Goal: Task Accomplishment & Management: Use online tool/utility

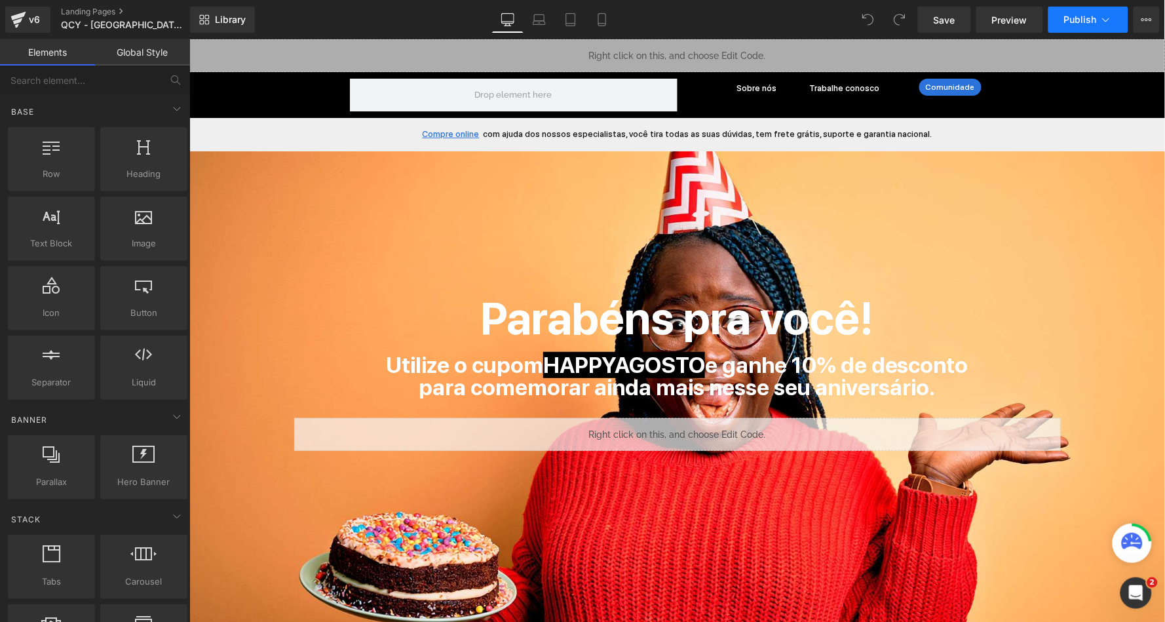
click at [1103, 19] on icon at bounding box center [1105, 19] width 13 height 13
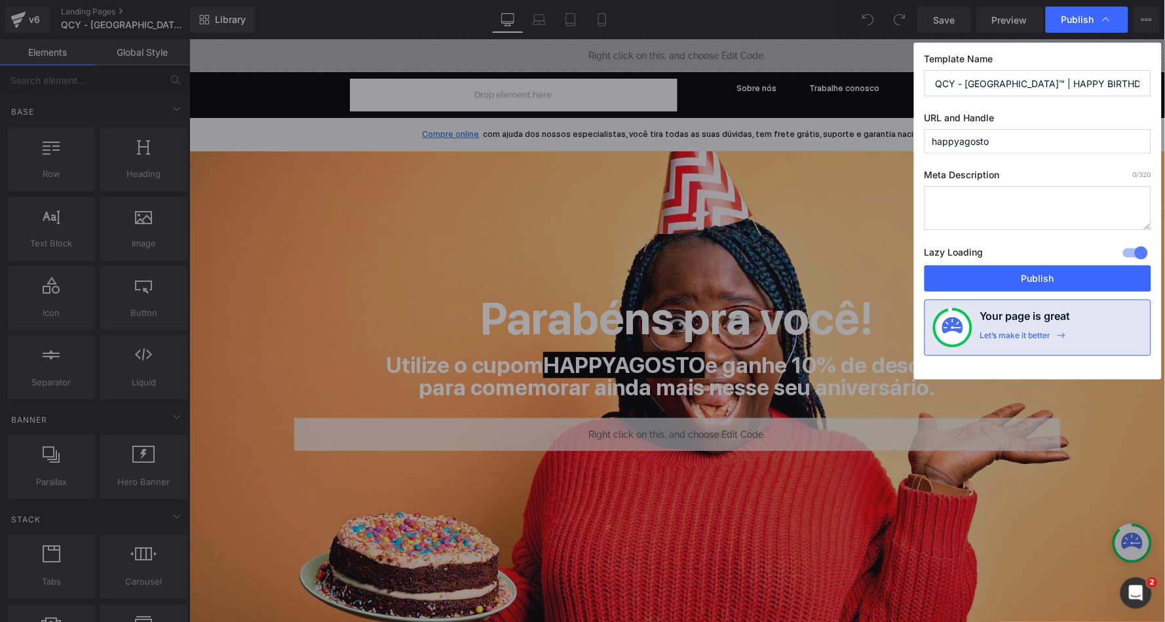
click at [1028, 82] on input "QCY - [GEOGRAPHIC_DATA]™ | HAPPY BIRTHDAY AGOSTO" at bounding box center [1038, 83] width 227 height 26
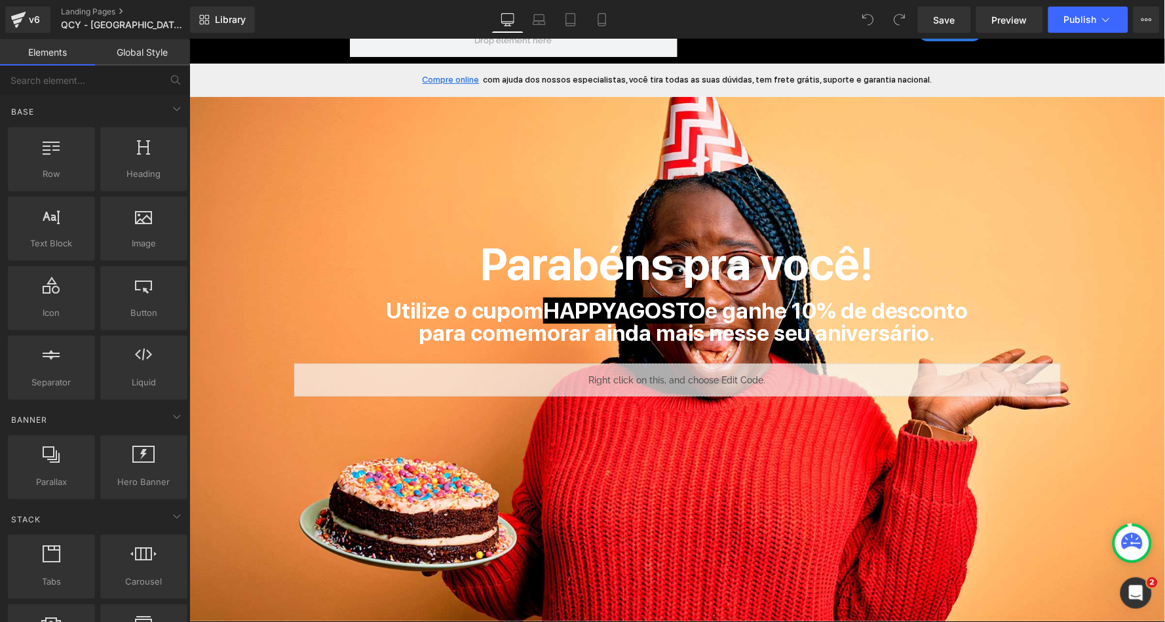
scroll to position [28, 0]
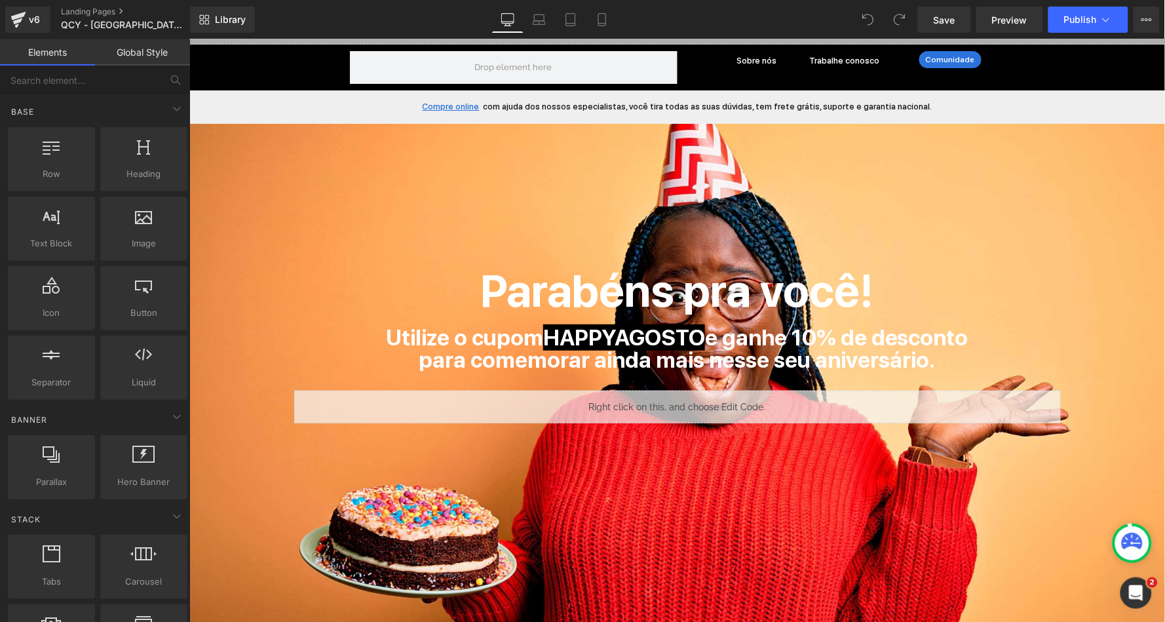
drag, startPoint x: 558, startPoint y: 219, endPoint x: 368, endPoint y: 180, distance: 193.4
click at [368, 180] on div "Parabéns pra você! Heading Utilize o cupom HAPPYAGOSTO e ganhe 10% de desconto …" at bounding box center [677, 385] width 976 height 524
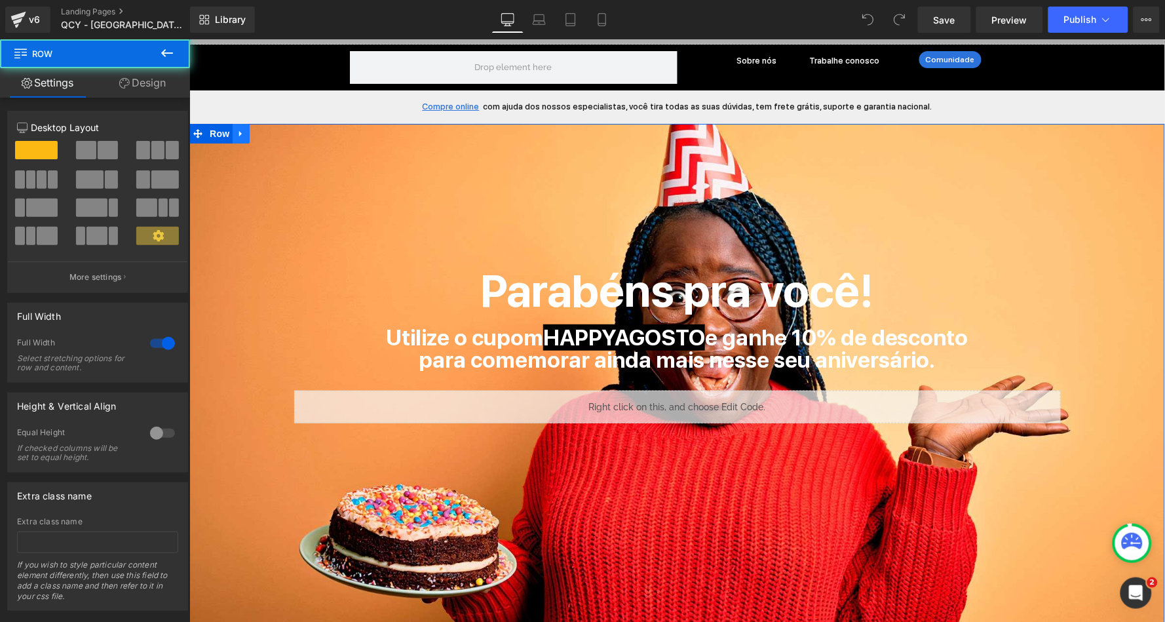
click at [242, 131] on icon at bounding box center [240, 133] width 9 height 10
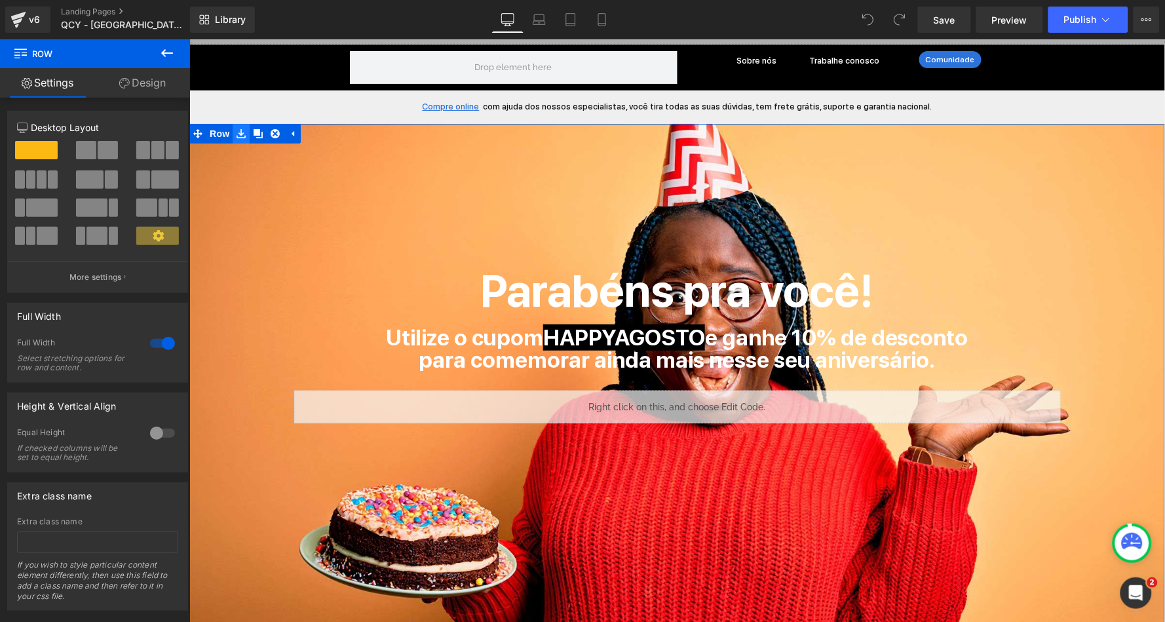
click at [236, 130] on icon at bounding box center [240, 133] width 9 height 10
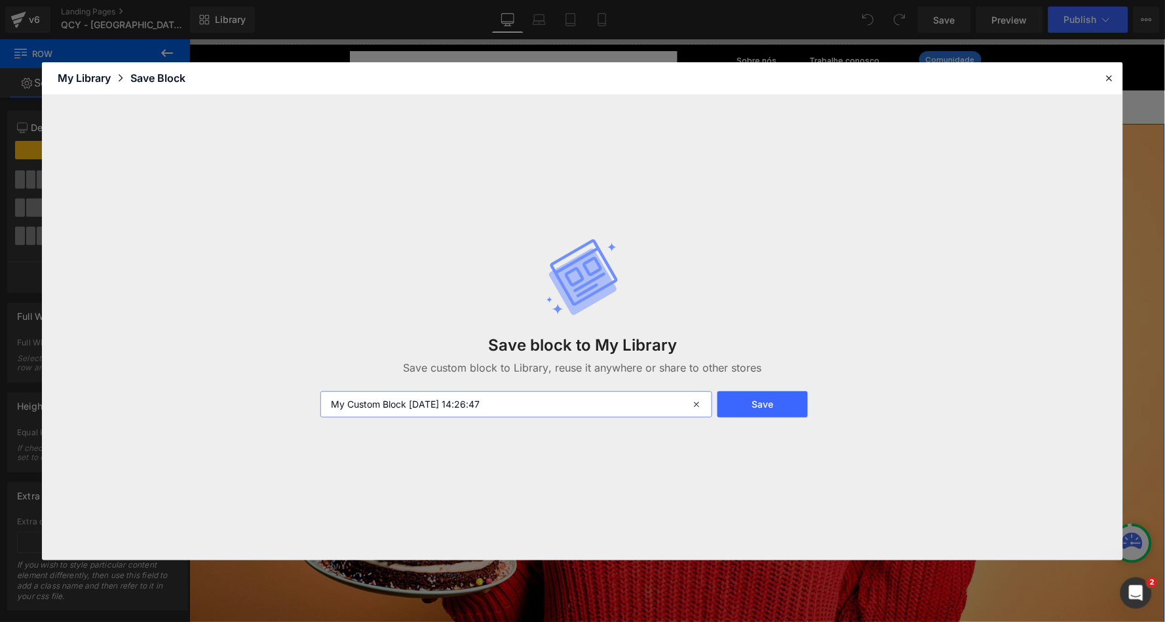
click at [495, 404] on input "My Custom Block [DATE] 14:26:47" at bounding box center [516, 404] width 392 height 26
type input "HAPPY2025"
click at [776, 398] on button "Save" at bounding box center [762, 404] width 90 height 26
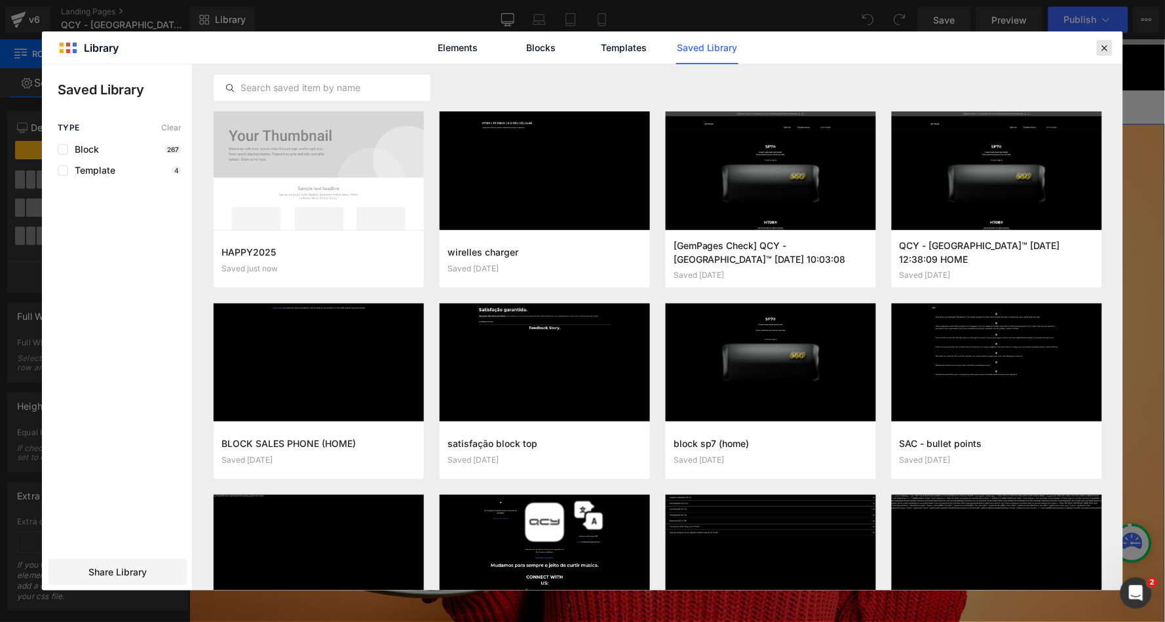
click at [1103, 46] on icon at bounding box center [1105, 48] width 12 height 12
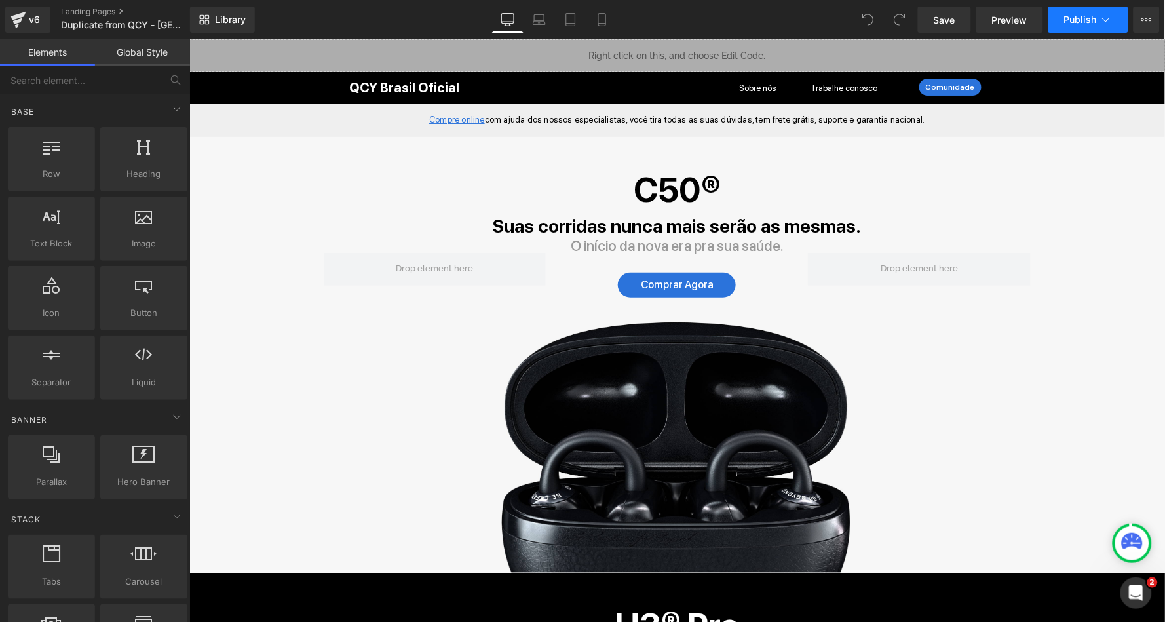
click at [1079, 25] on button "Publish" at bounding box center [1088, 20] width 80 height 26
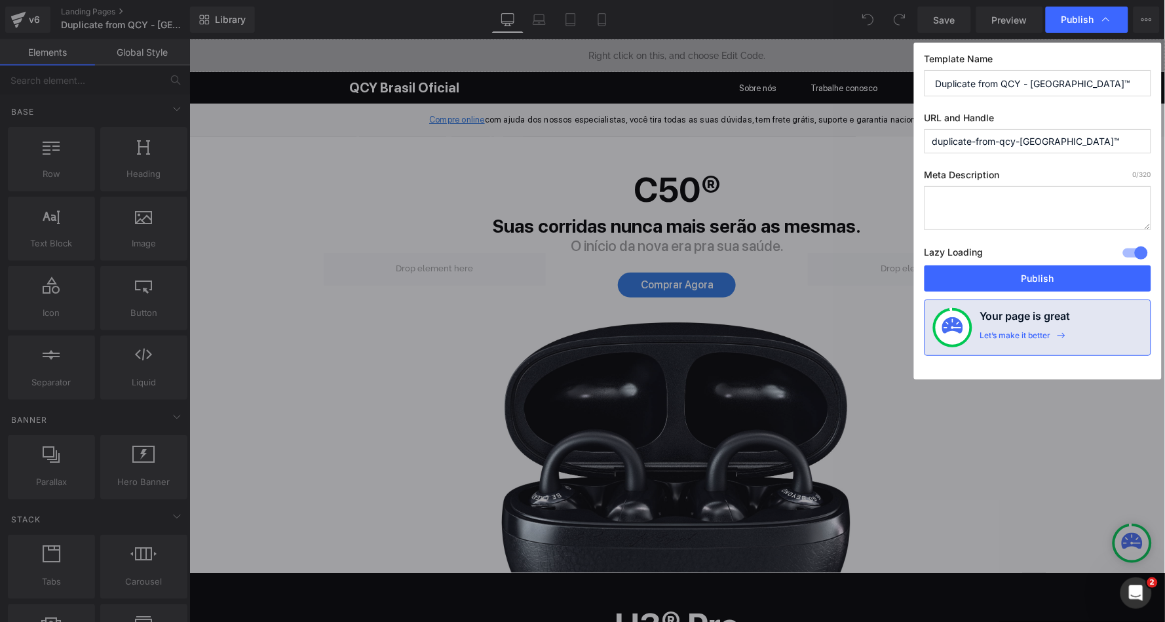
paste input "QCY - [GEOGRAPHIC_DATA]™ | HAPPY BIRTHDAY AGOSTO"
type input "QCY - BRASIL™ | HAPPY BIRTHDAY SETEMBRO"
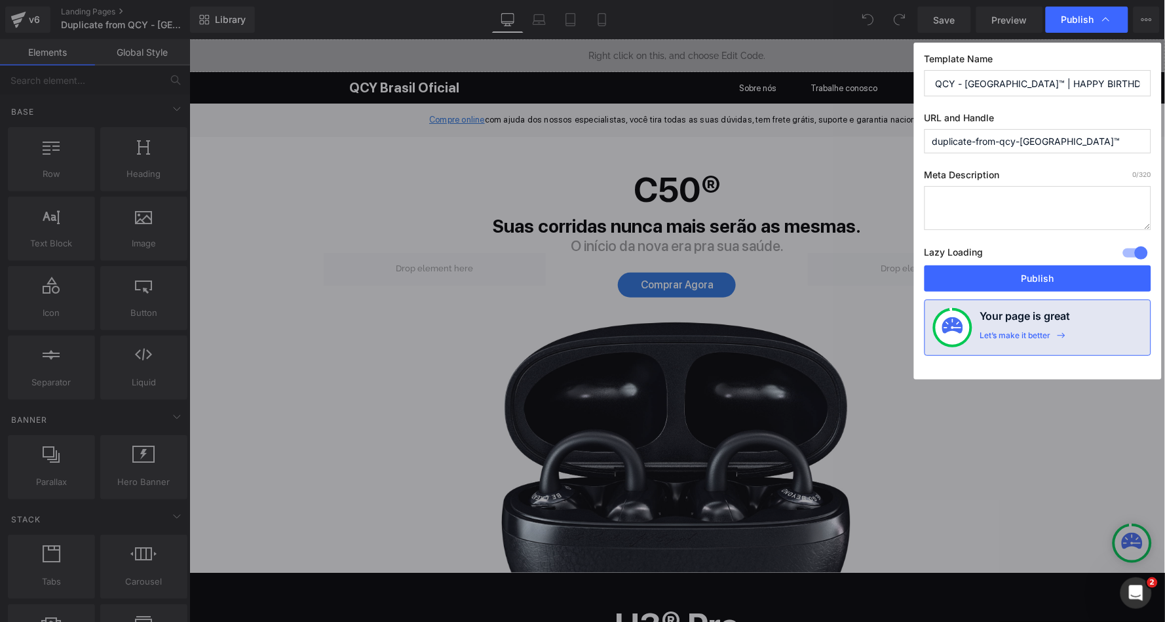
type input "happysetembrO"
click at [0, 0] on button "Publish" at bounding box center [0, 0] width 0 height 0
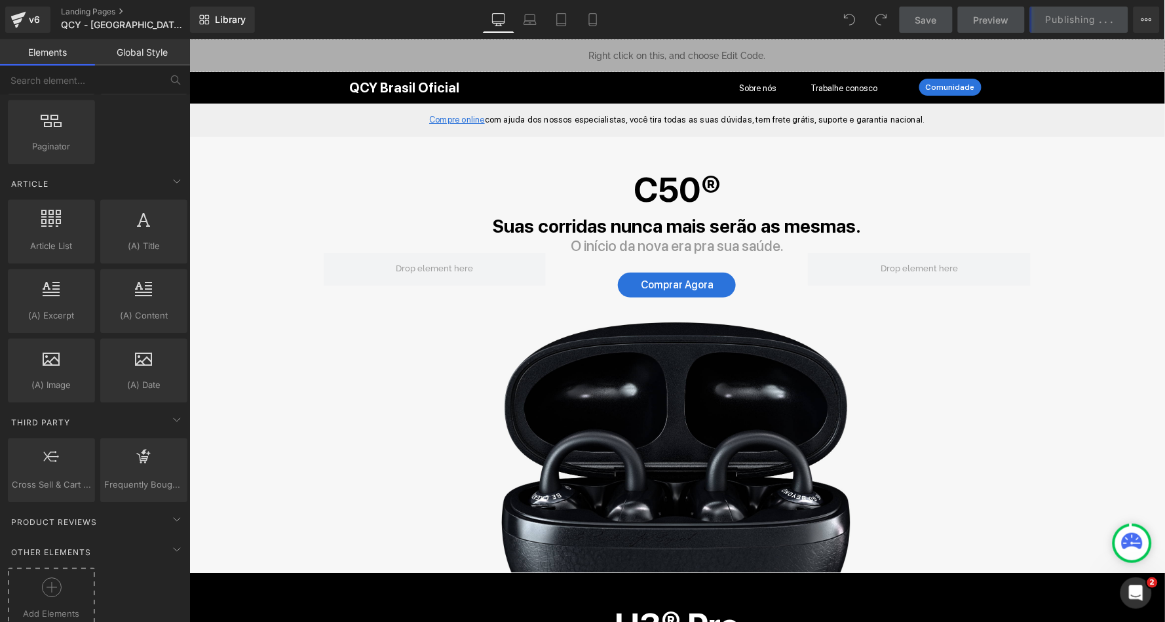
scroll to position [2203, 0]
click at [64, 579] on div at bounding box center [51, 593] width 81 height 29
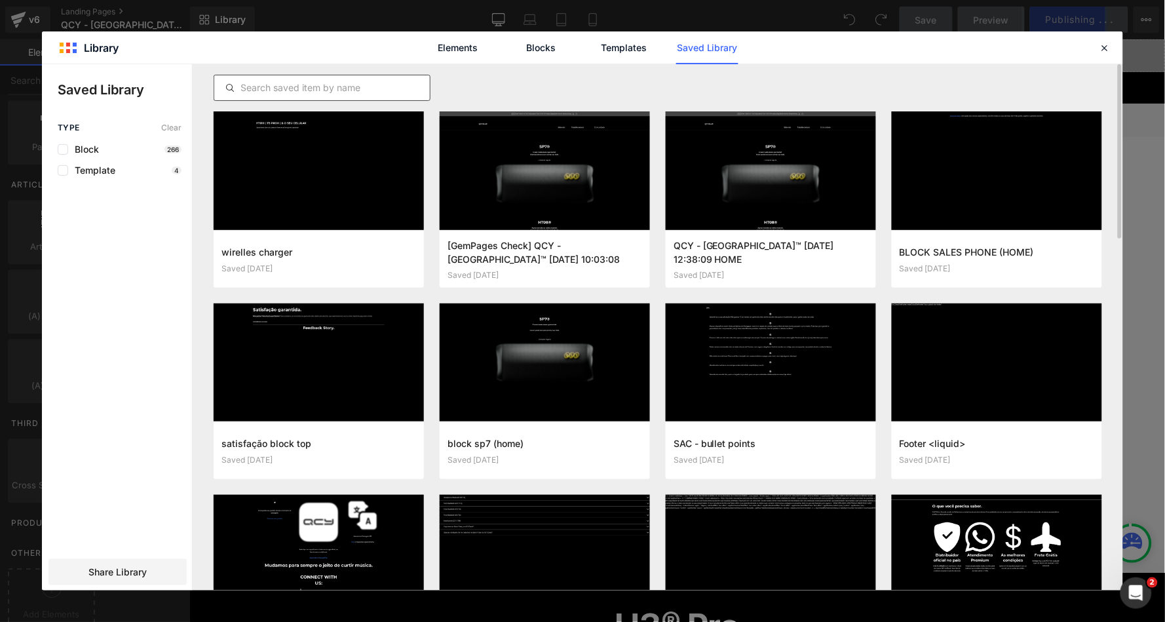
click at [0, 0] on input "text" at bounding box center [0, 0] width 0 height 0
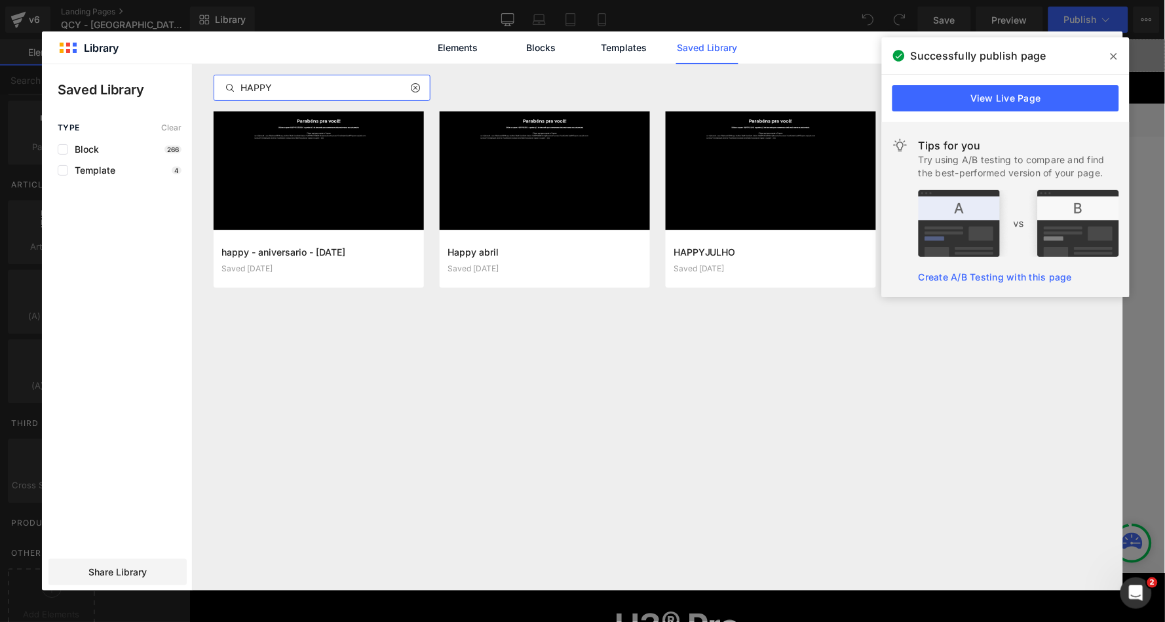
type input "HAPPY"
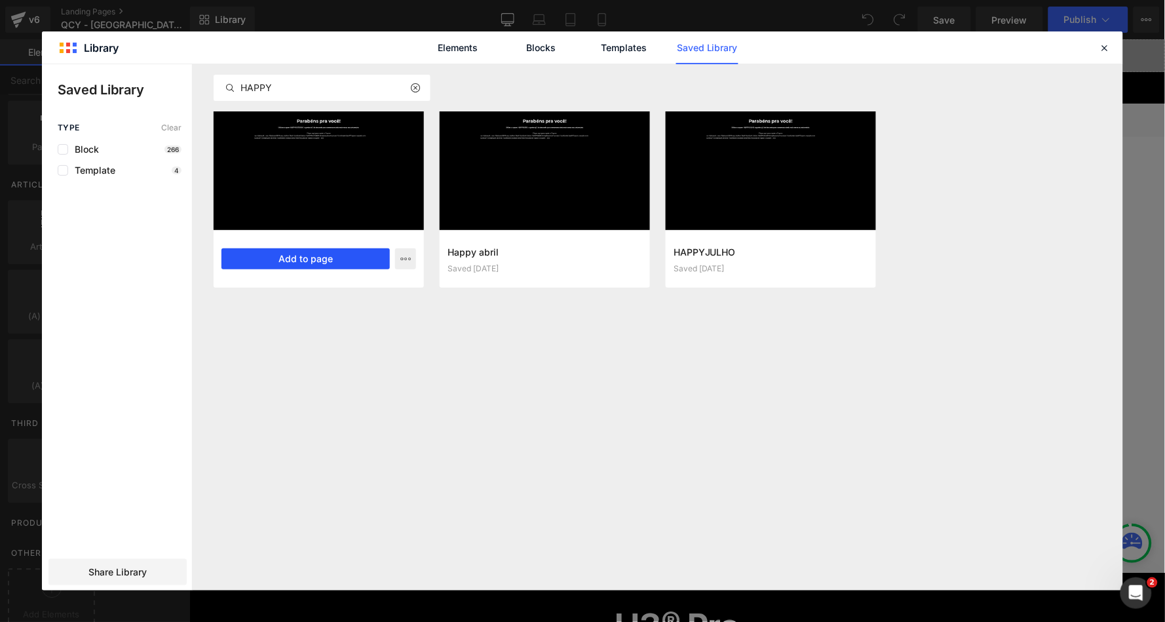
click at [0, 0] on button "Add to page" at bounding box center [0, 0] width 0 height 0
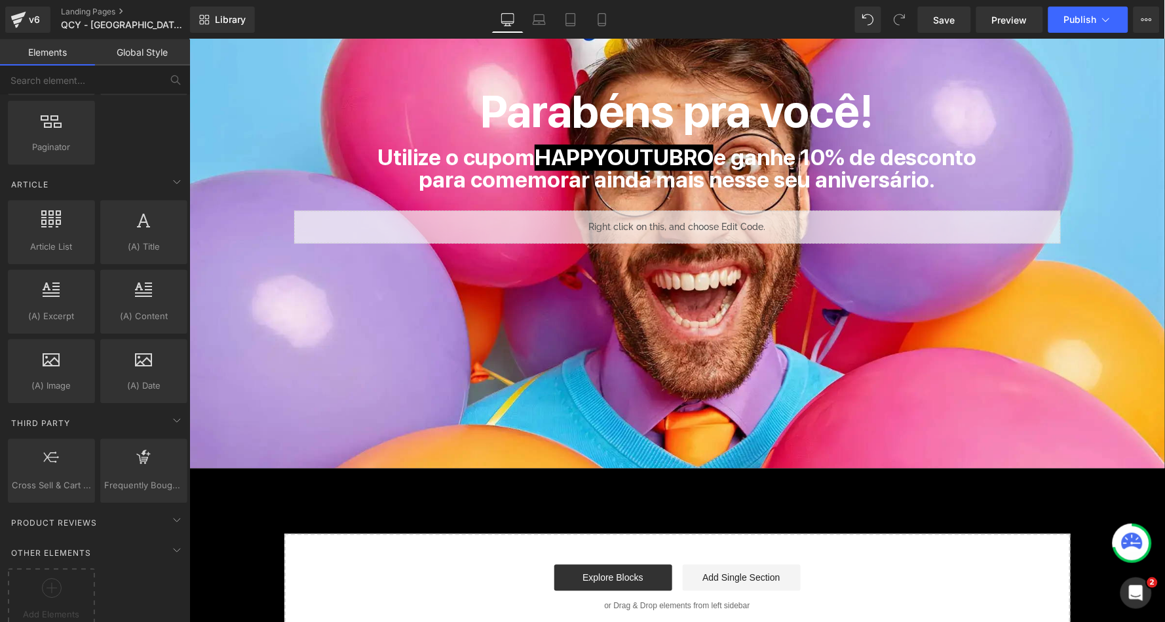
scroll to position [7319, 0]
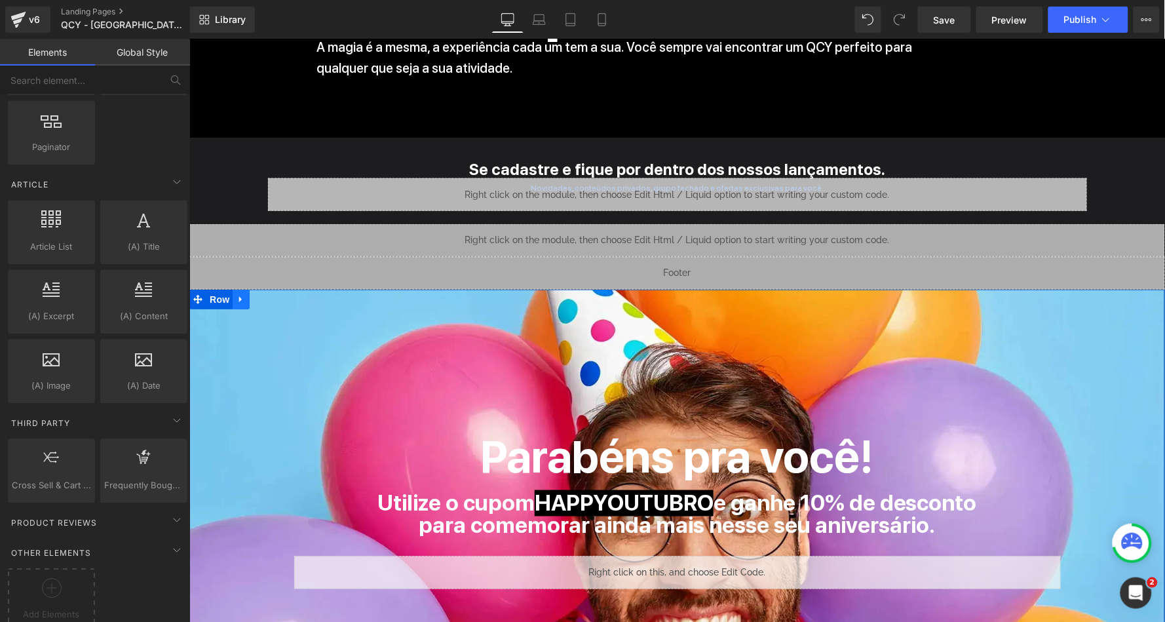
click at [242, 294] on icon at bounding box center [240, 299] width 9 height 10
click at [275, 294] on icon at bounding box center [274, 298] width 9 height 9
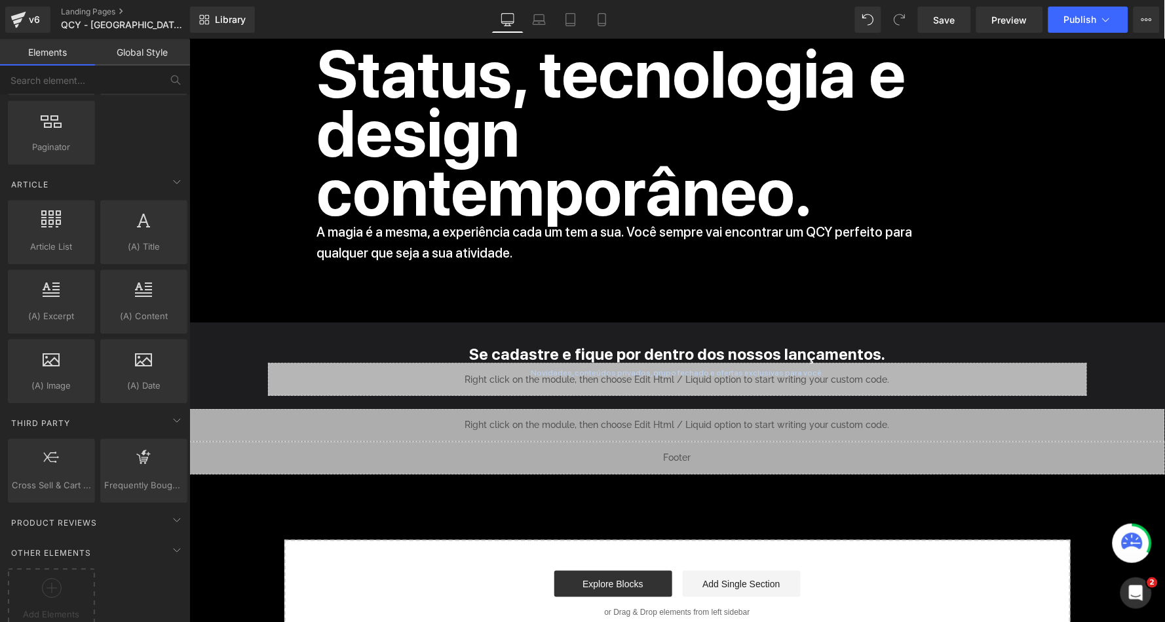
scroll to position [6949, 0]
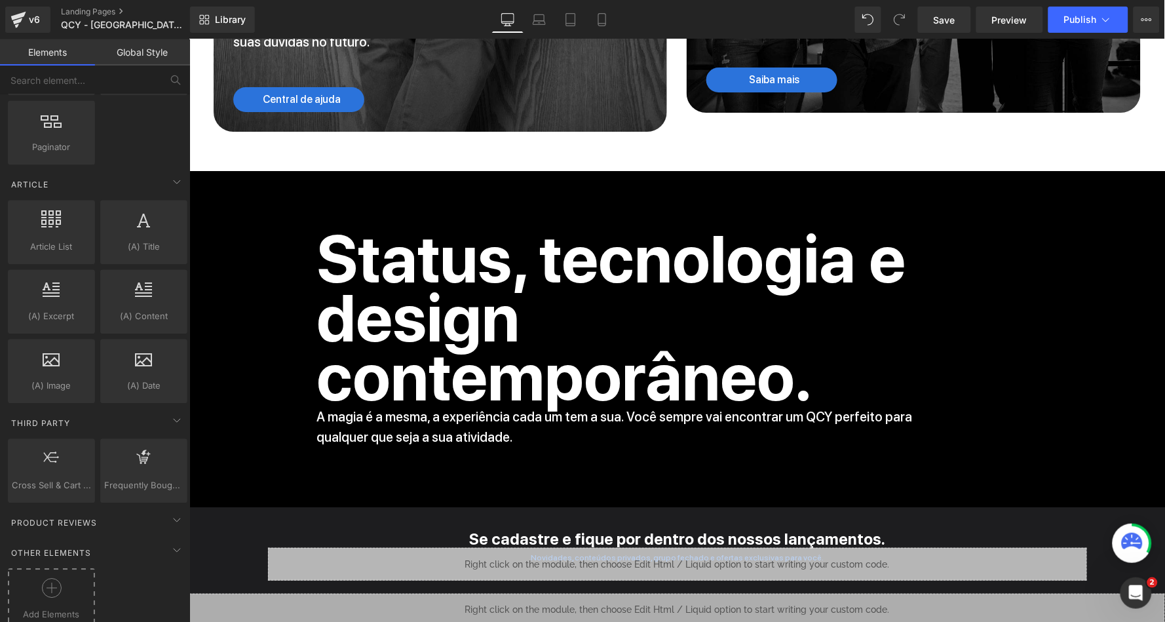
click at [23, 579] on div at bounding box center [51, 593] width 81 height 29
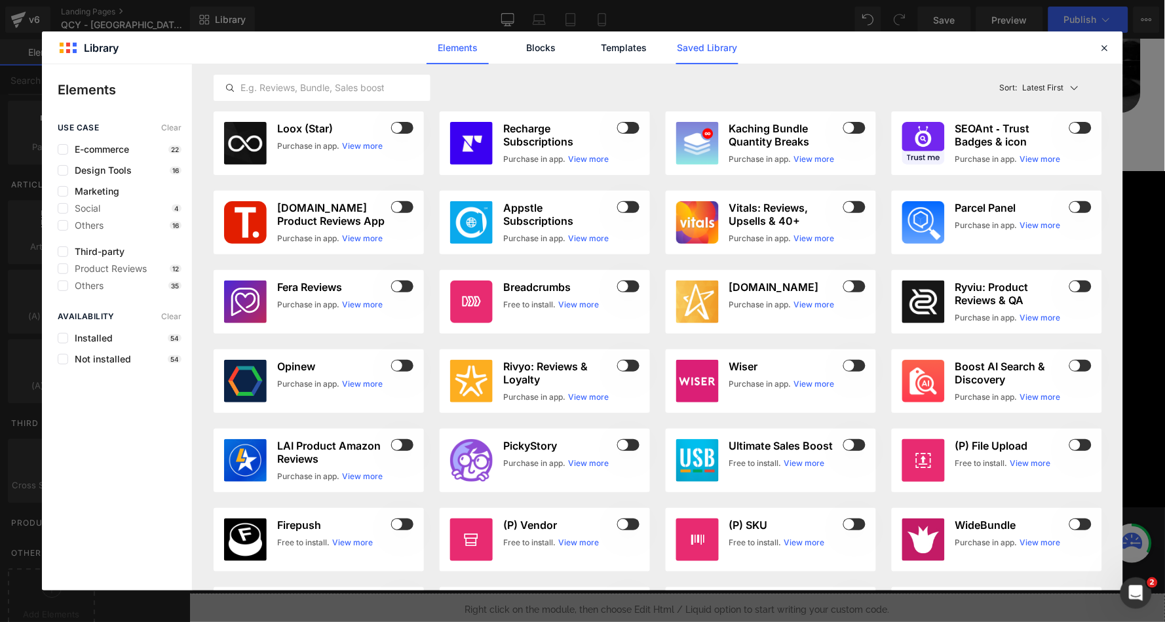
click at [0, 0] on link "Saved Library" at bounding box center [0, 0] width 0 height 0
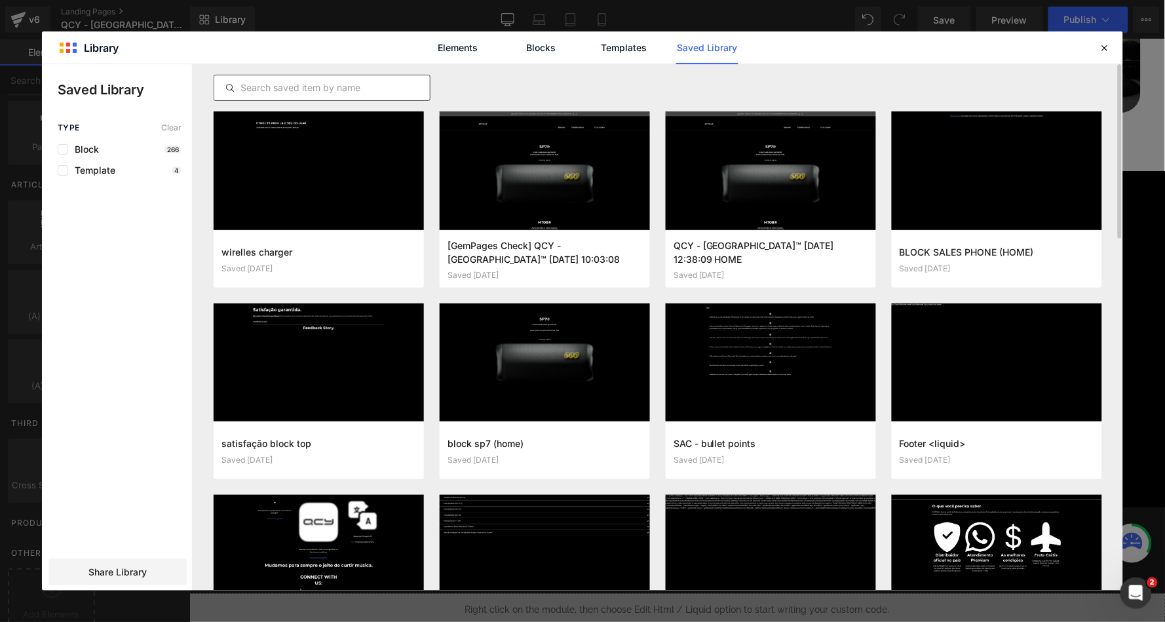
click at [0, 0] on input "text" at bounding box center [0, 0] width 0 height 0
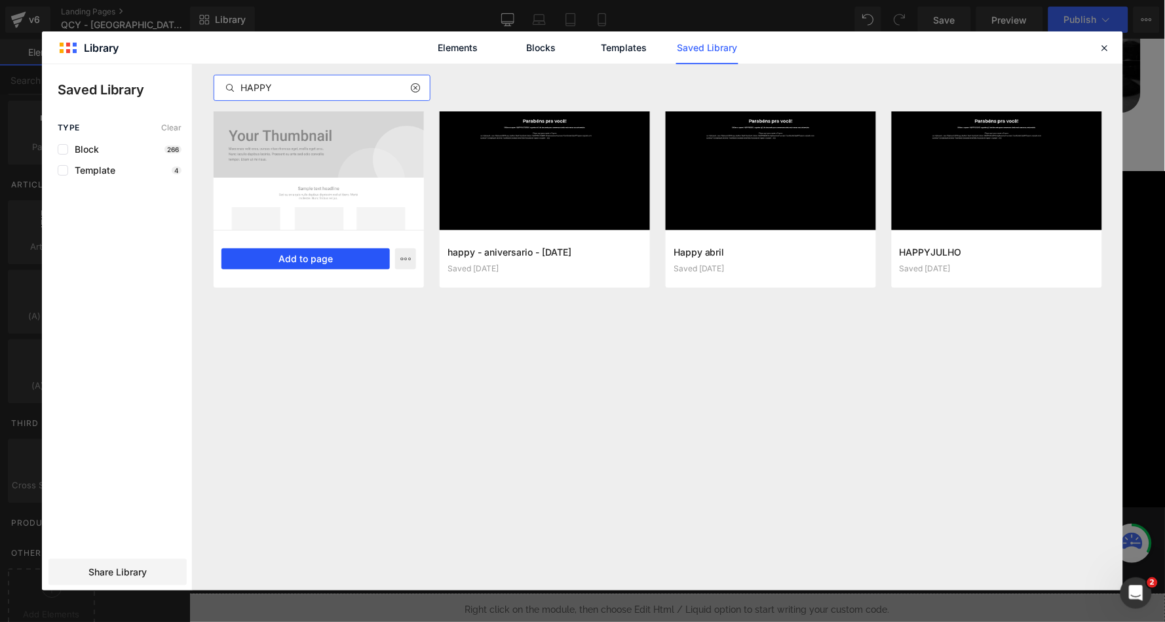
type input "HAPPY"
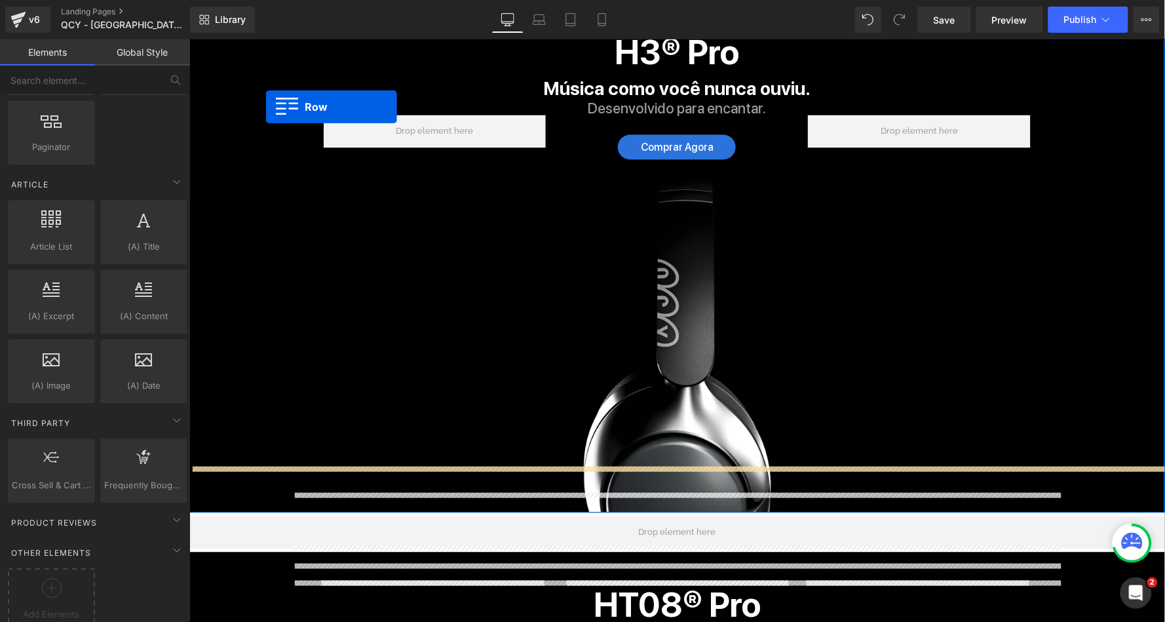
scroll to position [0, 0]
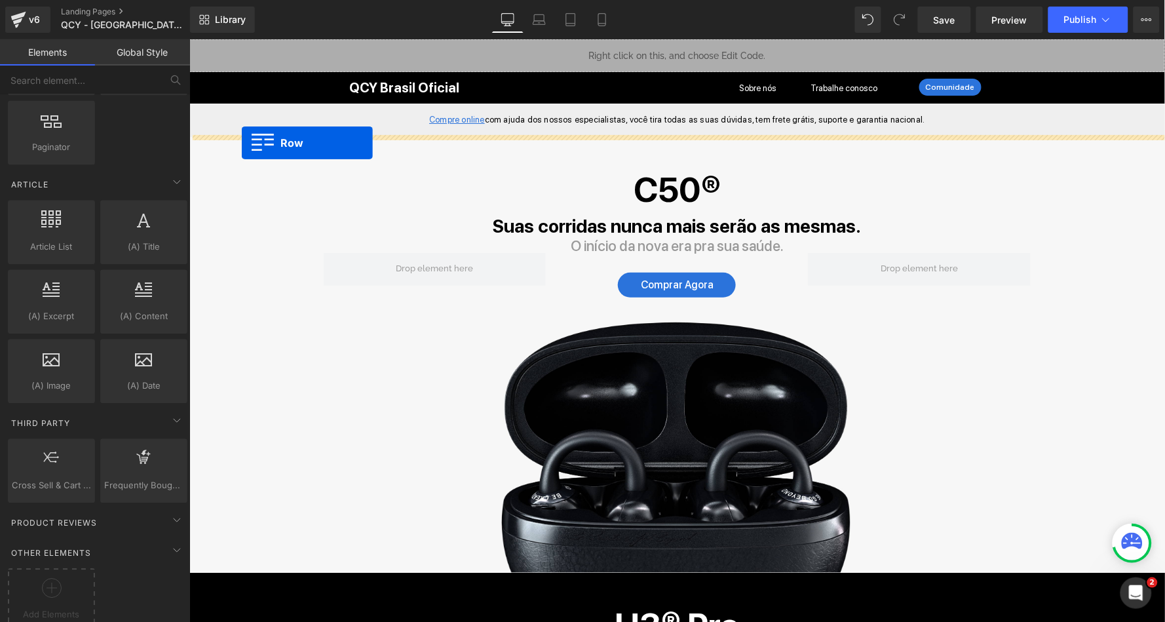
drag, startPoint x: 198, startPoint y: 142, endPoint x: 240, endPoint y: 142, distance: 42.6
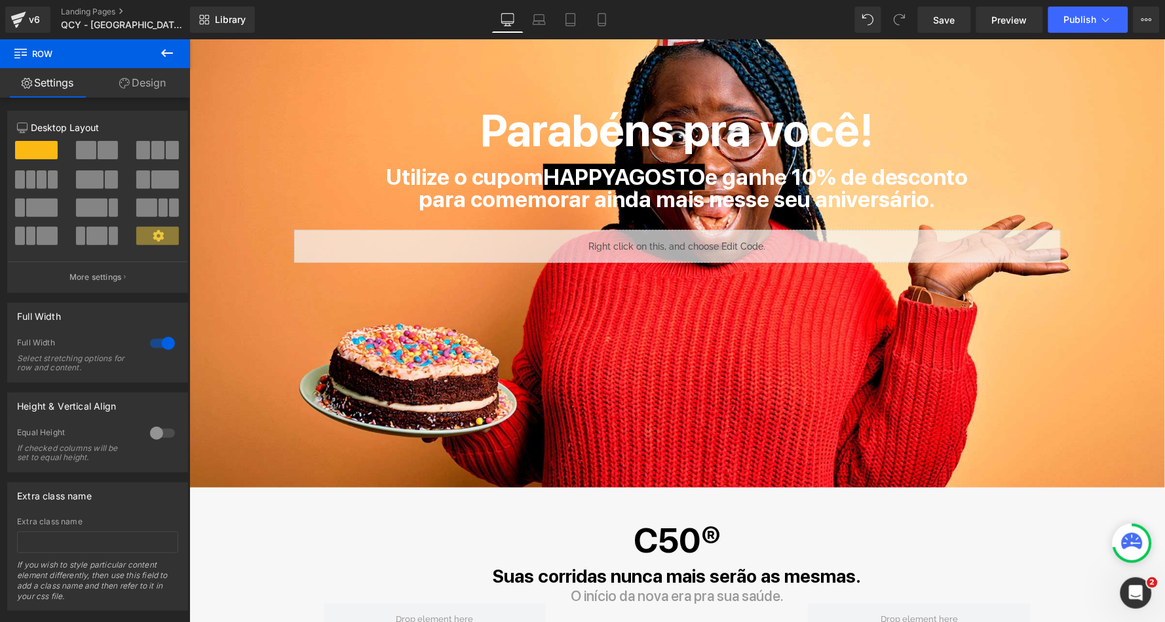
scroll to position [57, 0]
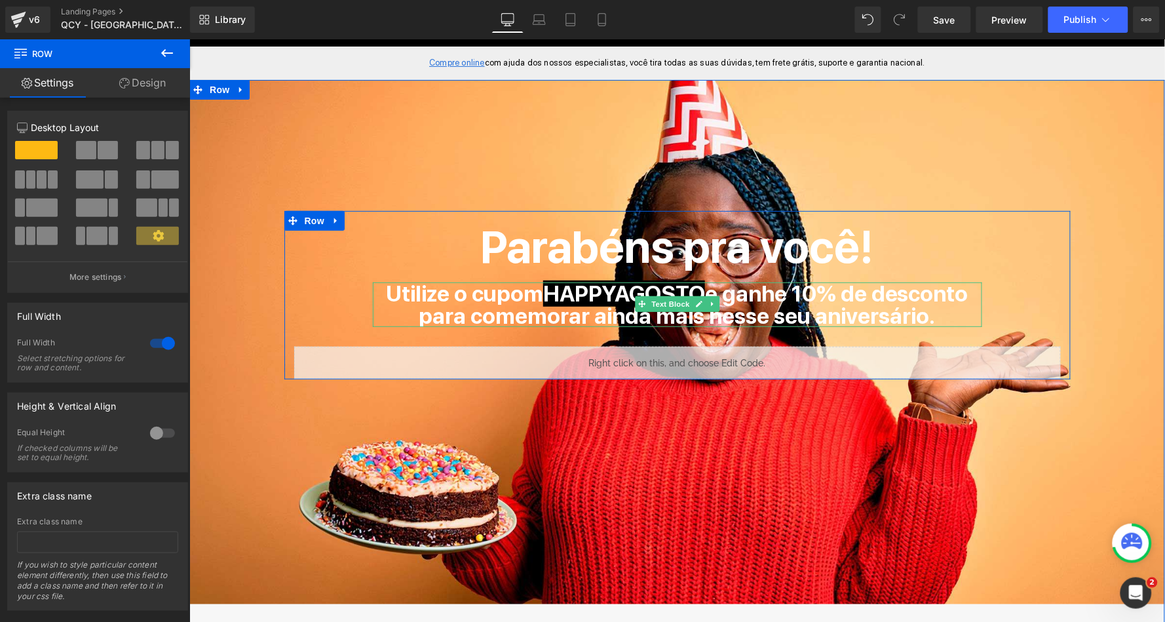
click at [677, 289] on strong "HAPPYAGOSTO" at bounding box center [624, 293] width 162 height 26
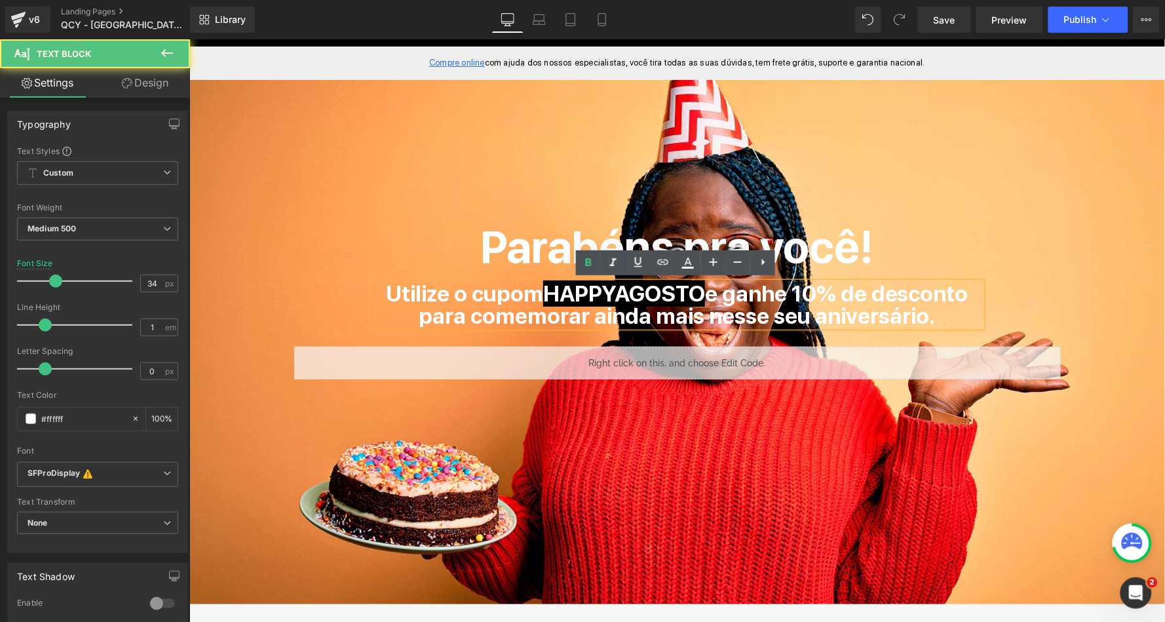
click at [677, 290] on strong "HAPPYAGOSTO" at bounding box center [624, 293] width 162 height 26
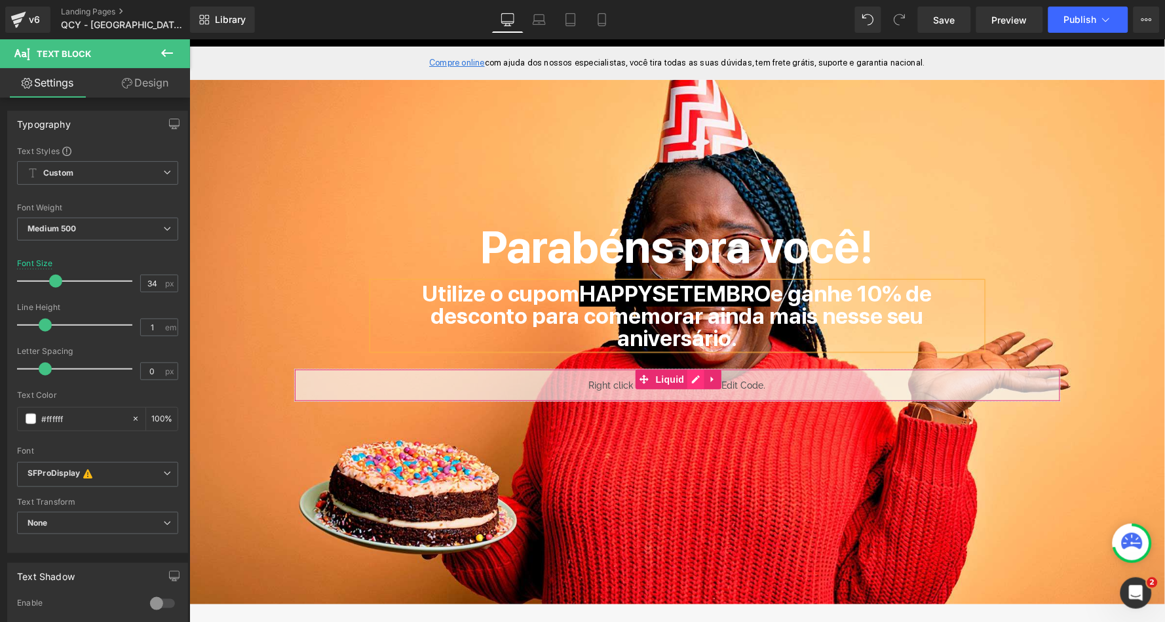
click at [695, 375] on icon at bounding box center [696, 379] width 8 height 8
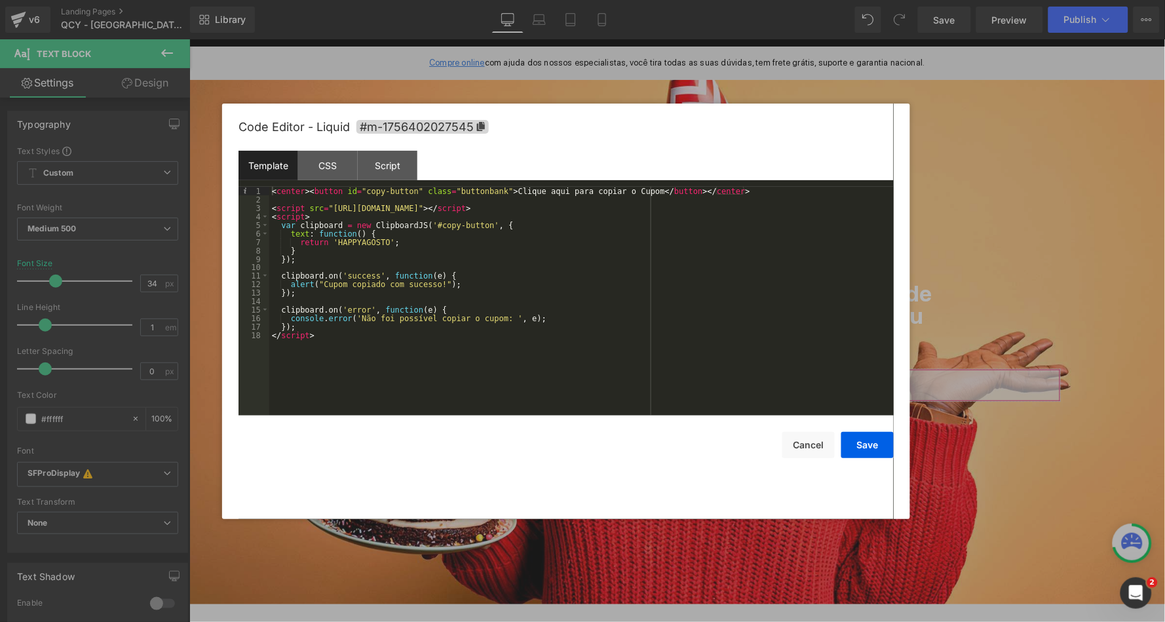
click at [0, 0] on div "< center > < button id = "copy-button" class = "buttonbank" > Clique aqui para …" at bounding box center [0, 0] width 0 height 0
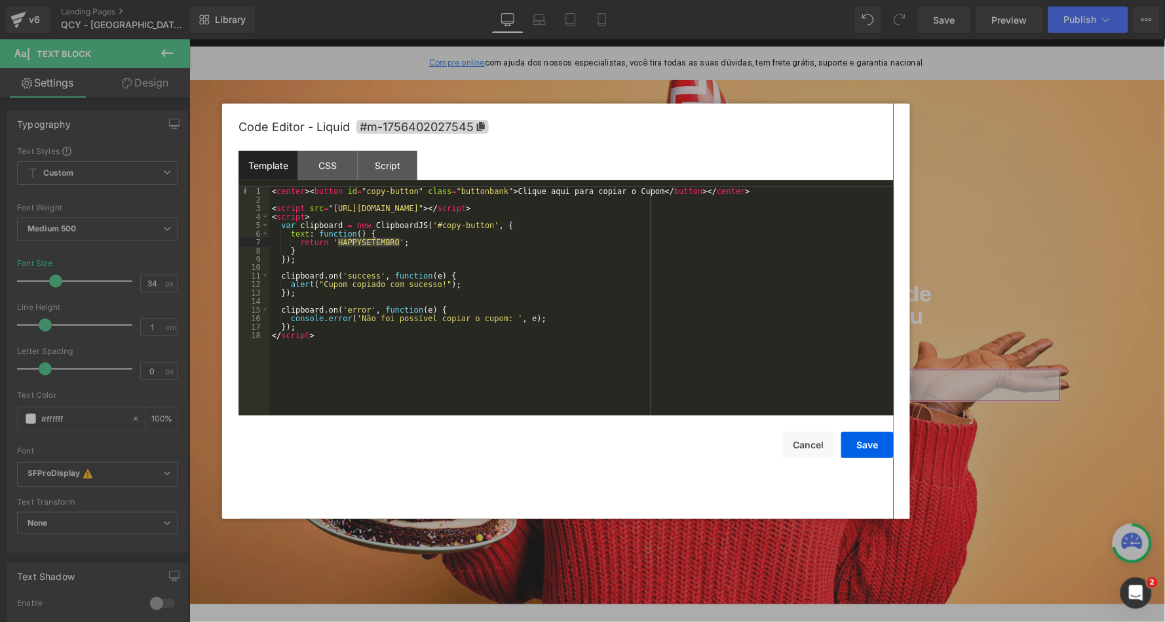
click at [0, 0] on div "< center > < button id = "copy-button" class = "buttonbank" > Clique aqui para …" at bounding box center [0, 0] width 0 height 0
click at [0, 0] on button "Save" at bounding box center [0, 0] width 0 height 0
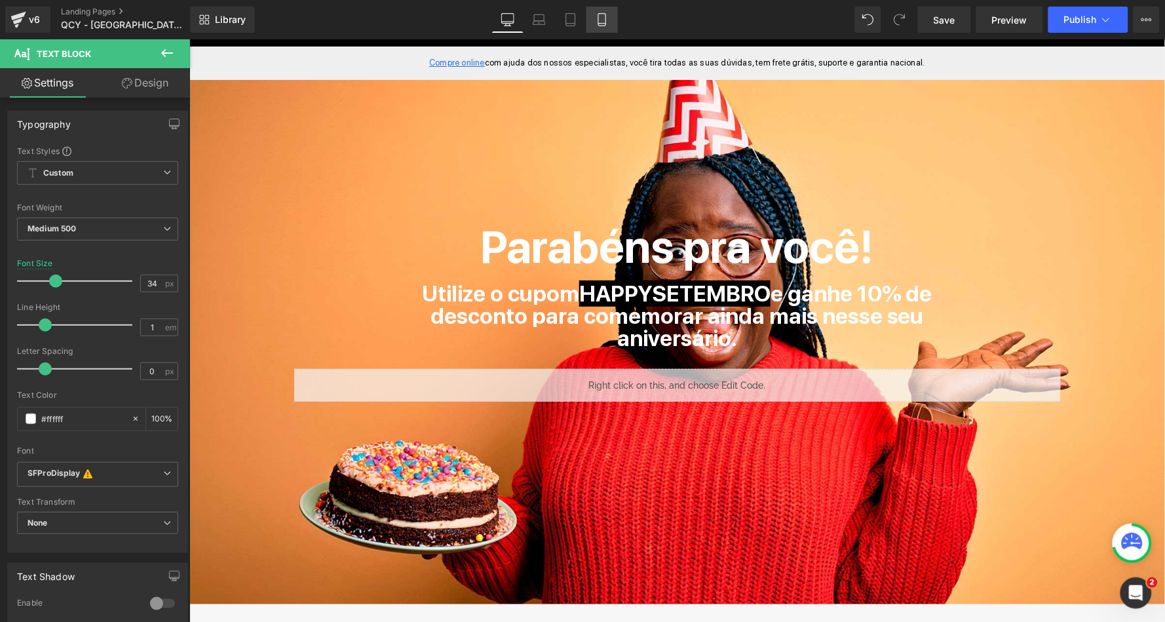
click at [592, 24] on link "Mobile" at bounding box center [601, 20] width 31 height 26
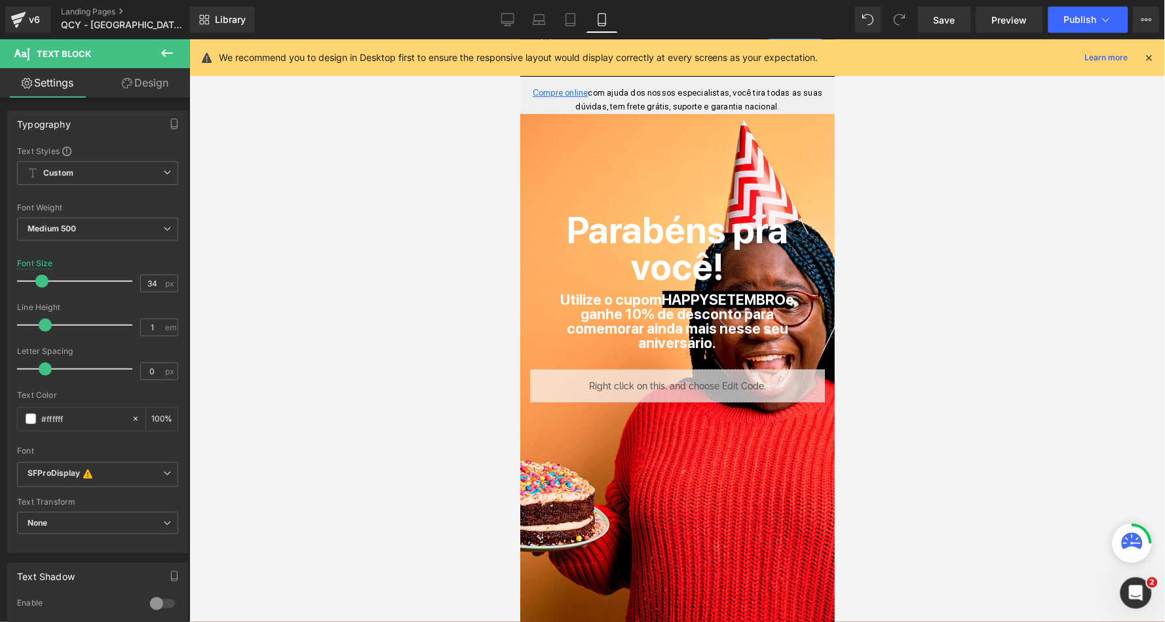
scroll to position [108, 0]
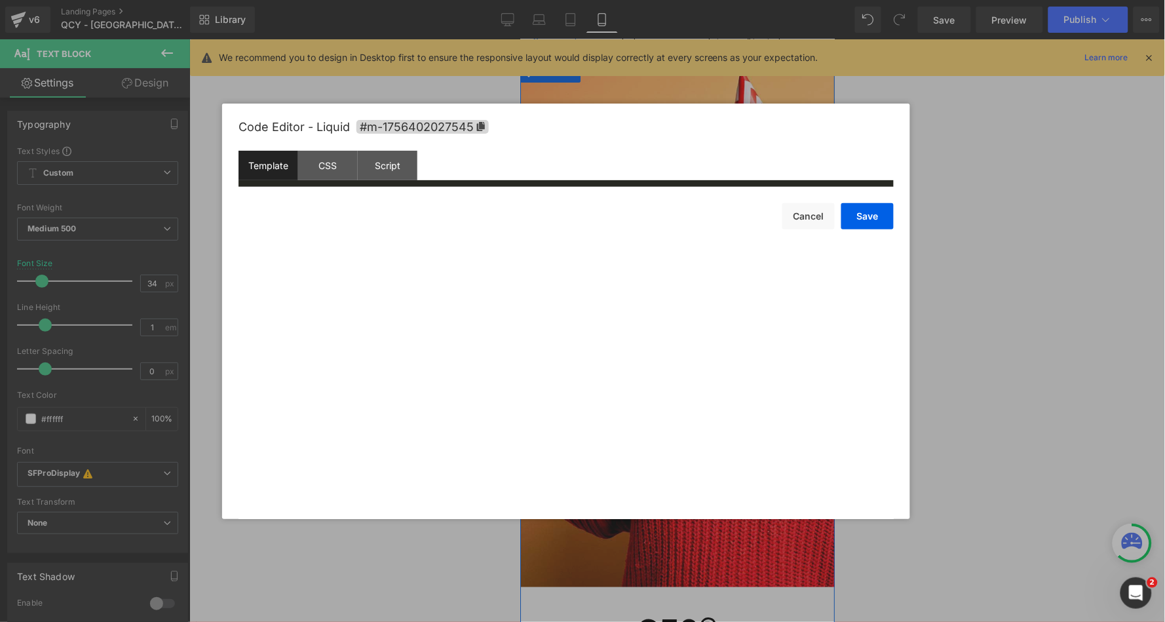
click at [696, 318] on div "Liquid" at bounding box center [676, 334] width 295 height 33
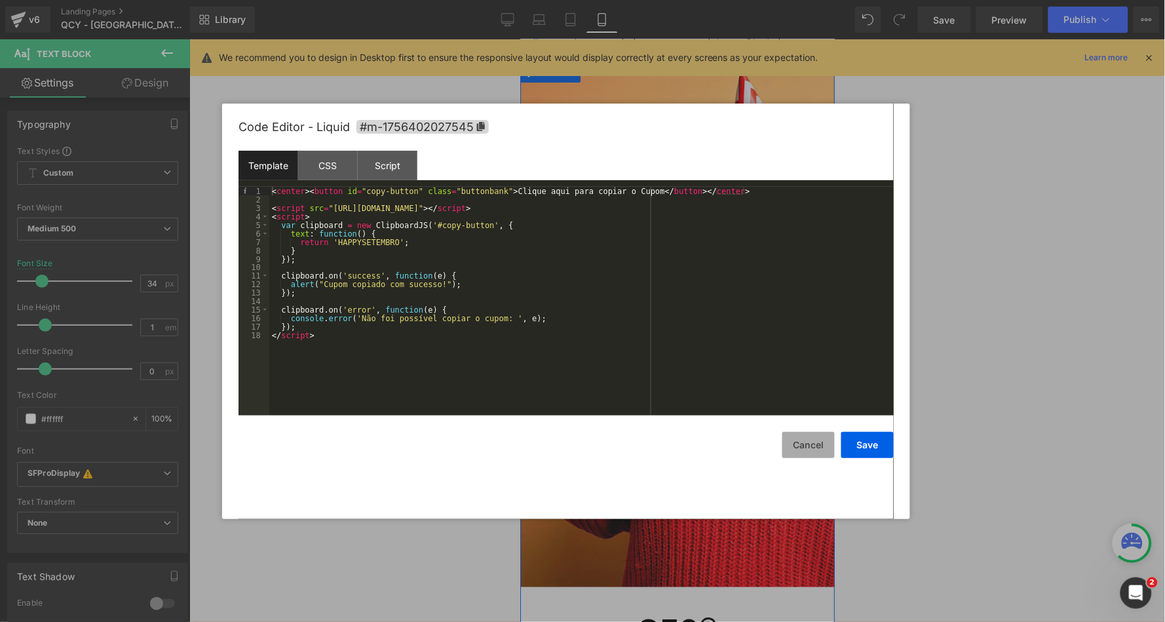
click at [0, 0] on button "Cancel" at bounding box center [0, 0] width 0 height 0
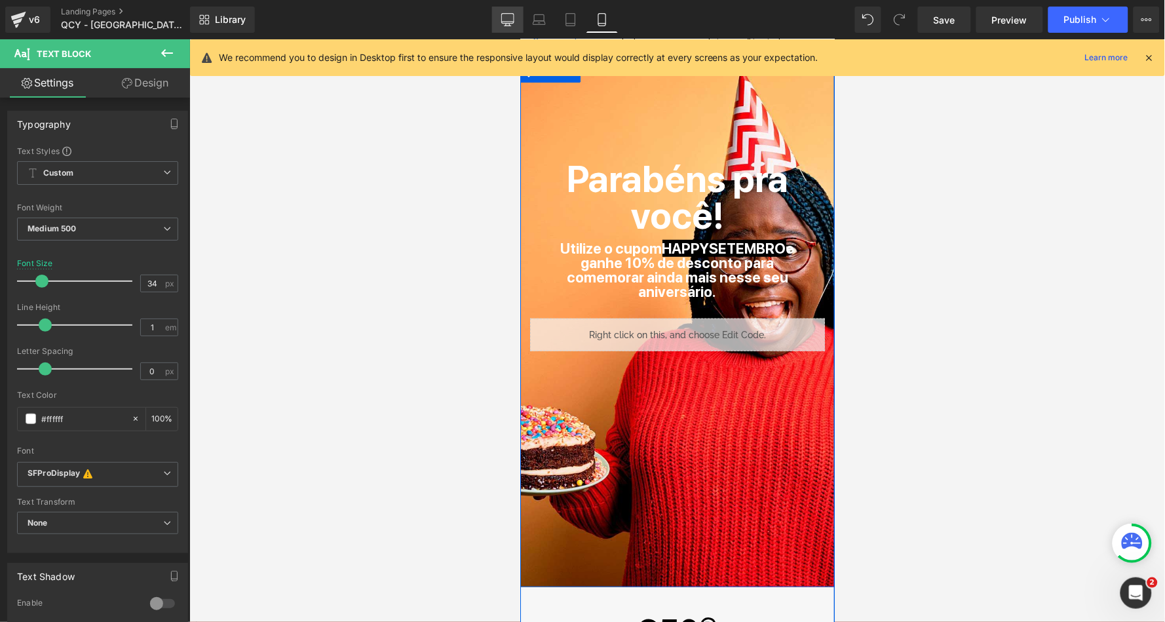
click at [510, 19] on icon at bounding box center [507, 19] width 13 height 13
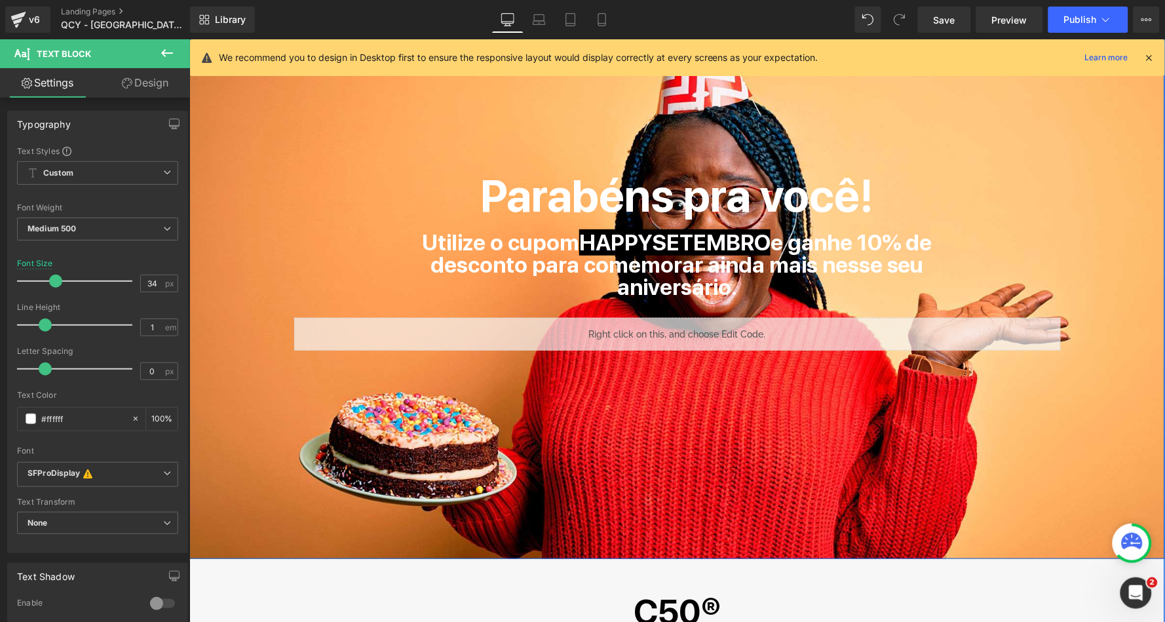
scroll to position [99, 0]
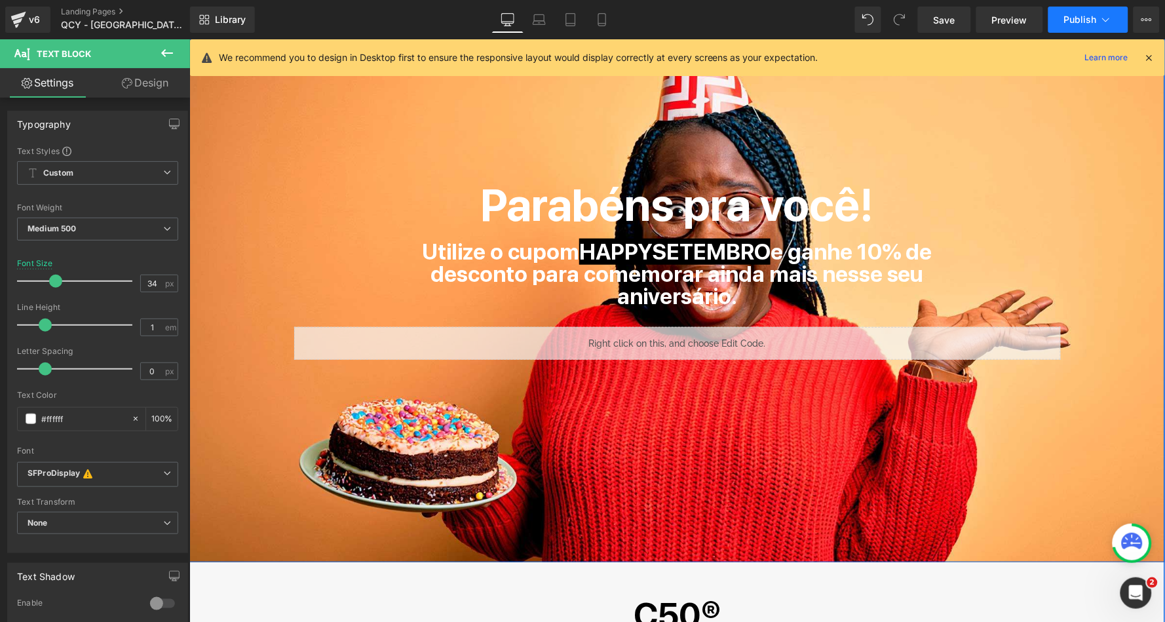
click at [1086, 18] on span "Publish" at bounding box center [1080, 19] width 33 height 10
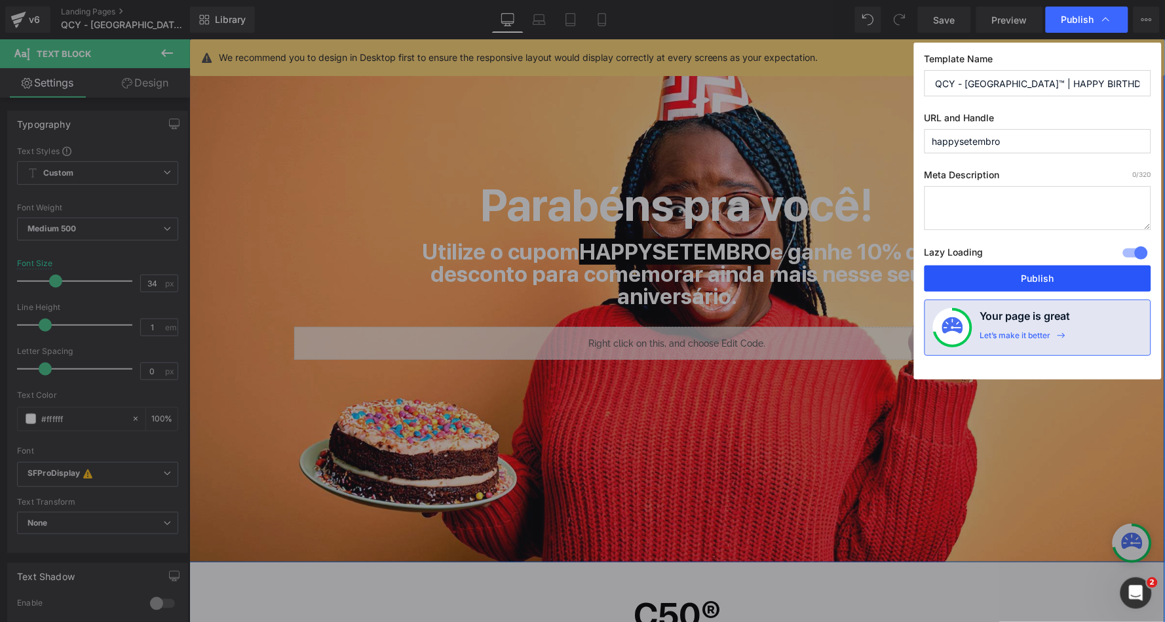
click at [0, 0] on button "Publish" at bounding box center [0, 0] width 0 height 0
